Goal: Task Accomplishment & Management: Manage account settings

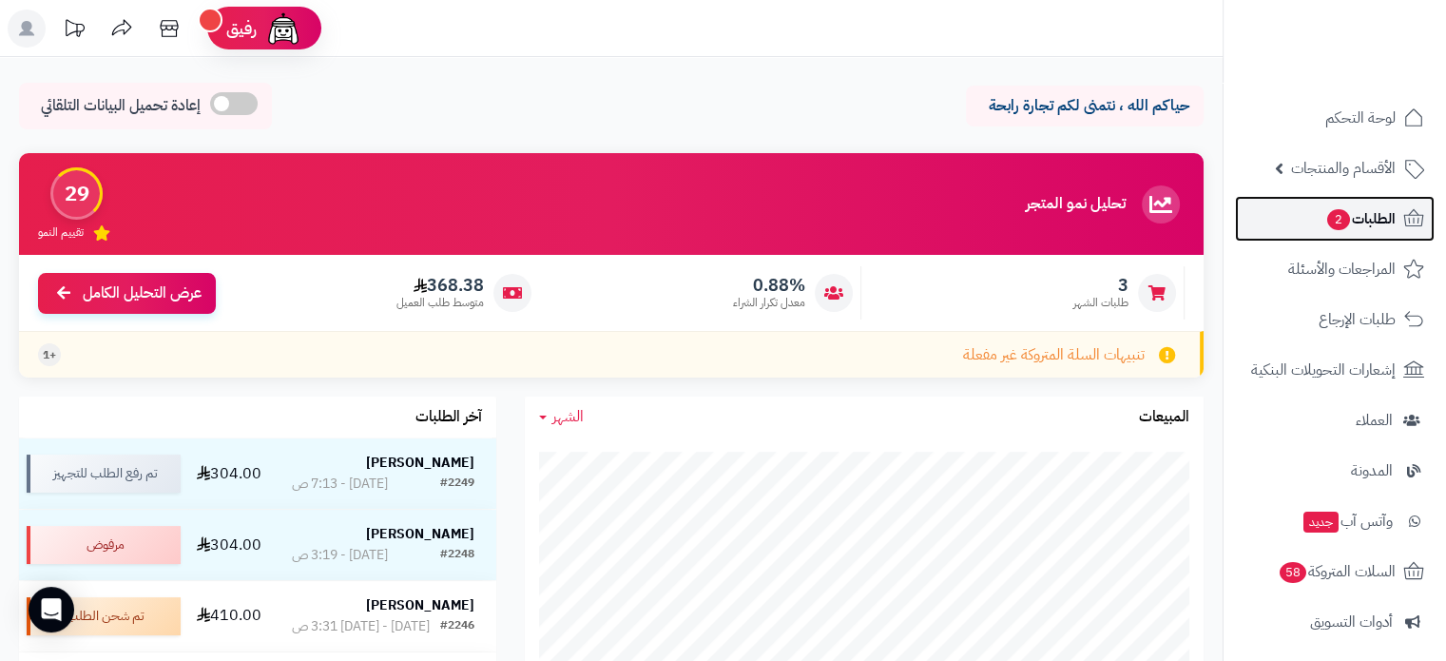
click at [1346, 225] on span "الطلبات 2" at bounding box center [1360, 218] width 70 height 27
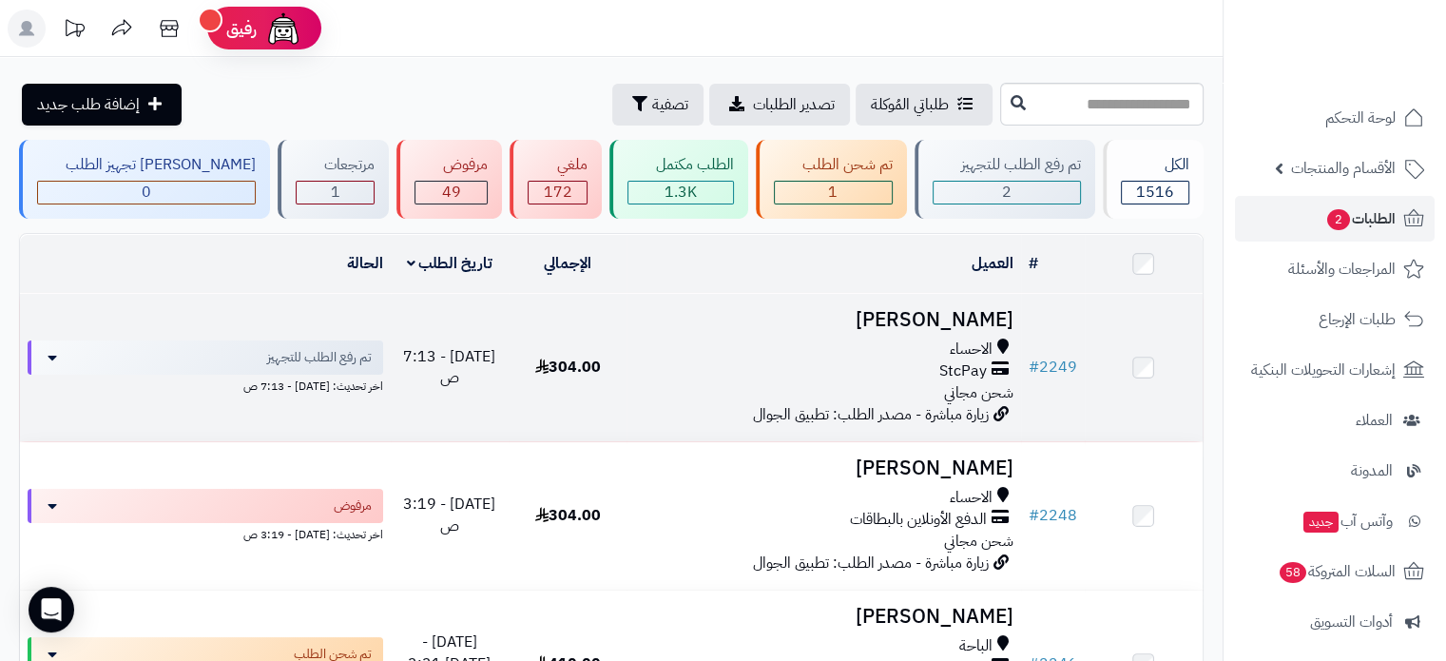
click at [784, 372] on div "StcPay" at bounding box center [823, 371] width 378 height 22
